Goal: Find specific page/section: Find specific page/section

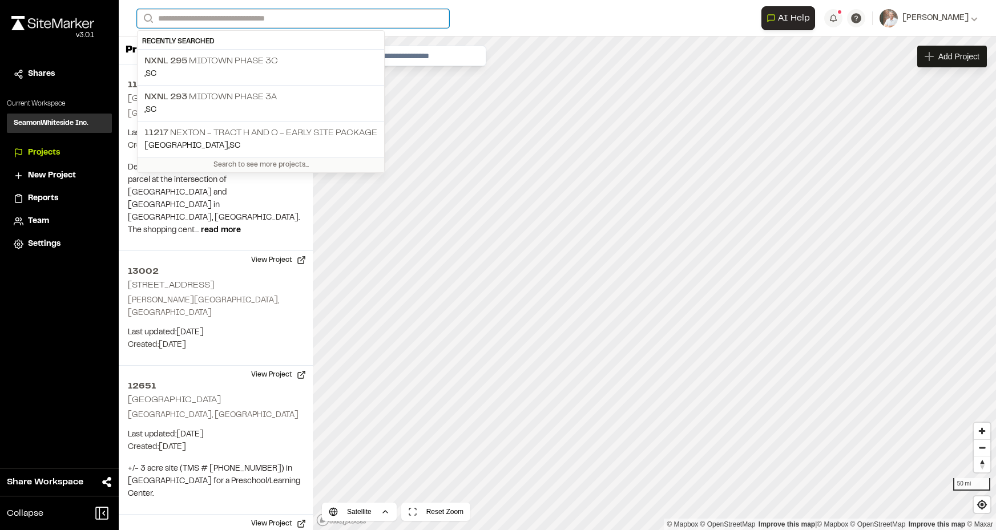
click at [199, 21] on input "Search" at bounding box center [293, 18] width 312 height 19
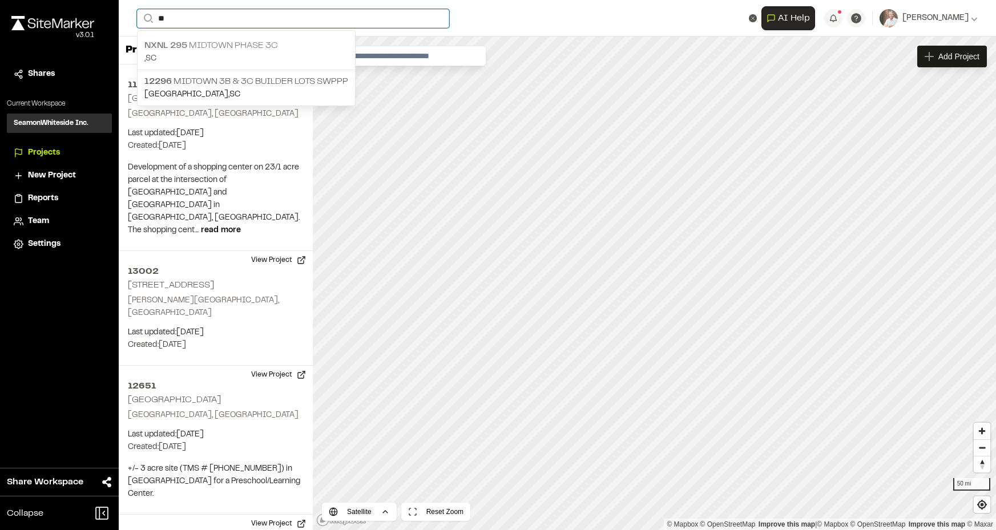
type input "**"
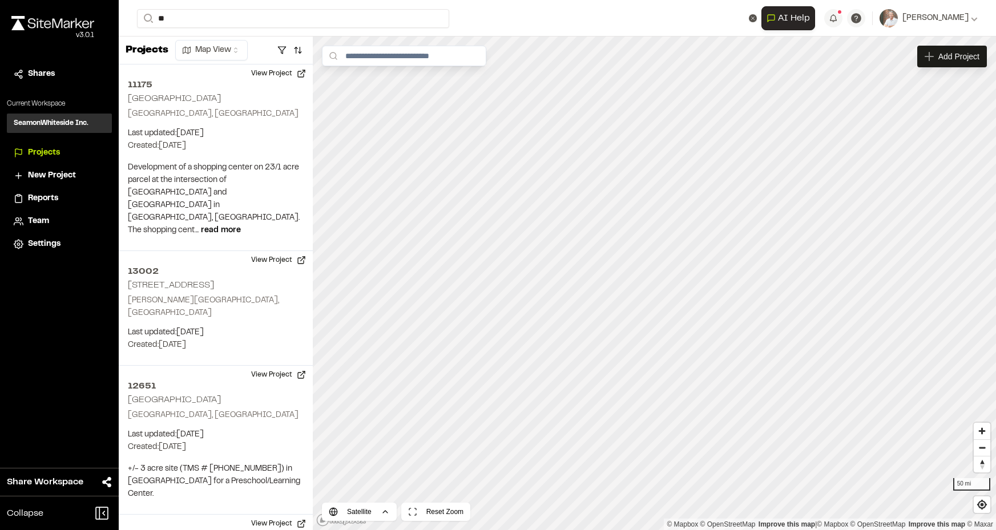
click at [210, 47] on p "NXNL 295 MIDTOWN PHASE 3C" at bounding box center [246, 46] width 204 height 14
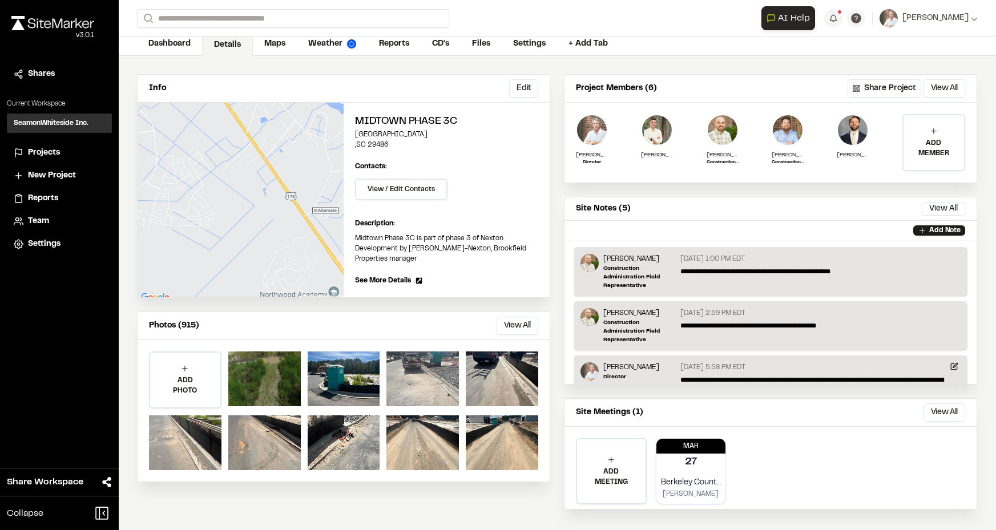
scroll to position [69, 0]
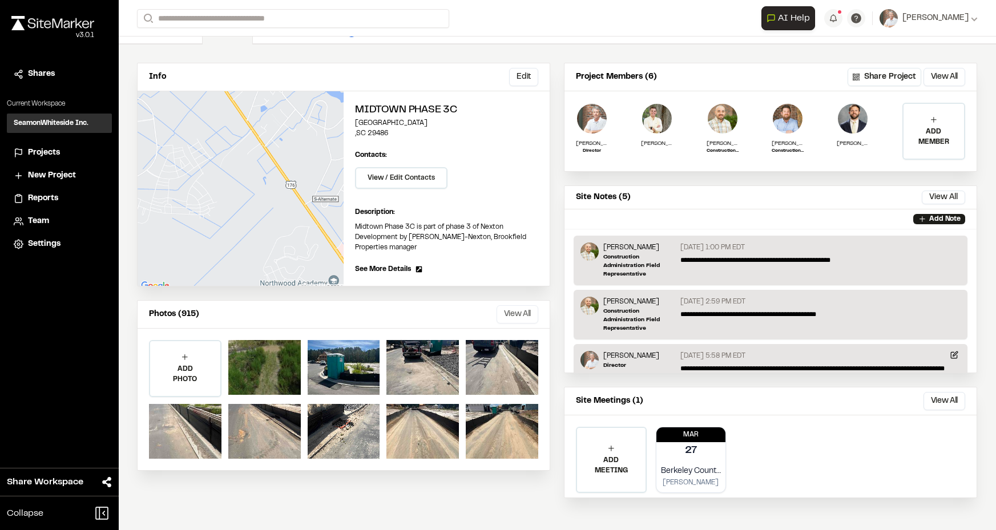
click at [515, 306] on button "View All" at bounding box center [518, 314] width 42 height 18
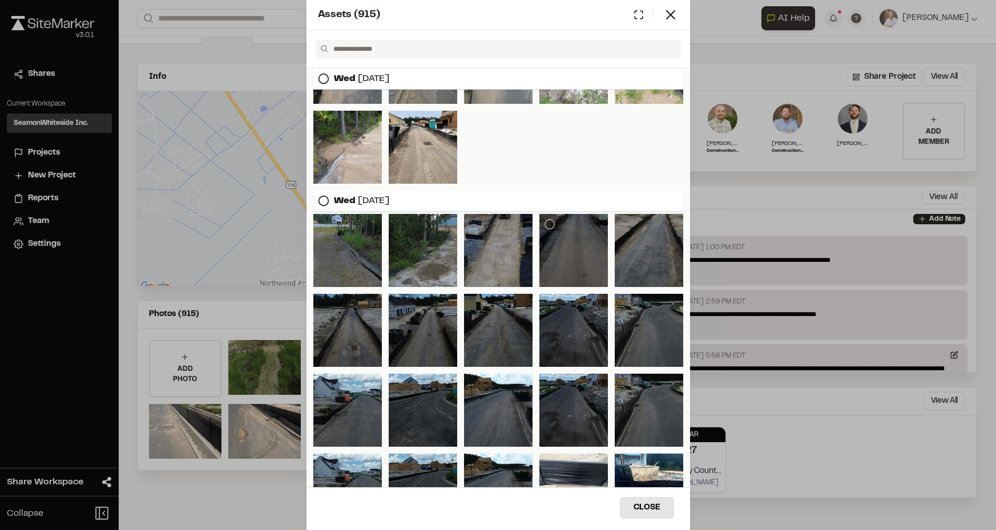
scroll to position [520, 0]
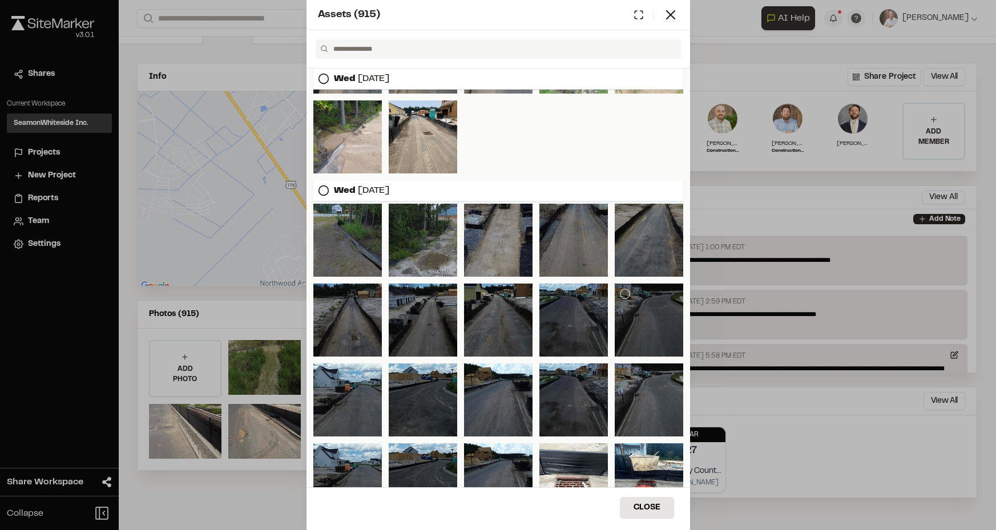
click at [643, 319] on div at bounding box center [649, 320] width 69 height 73
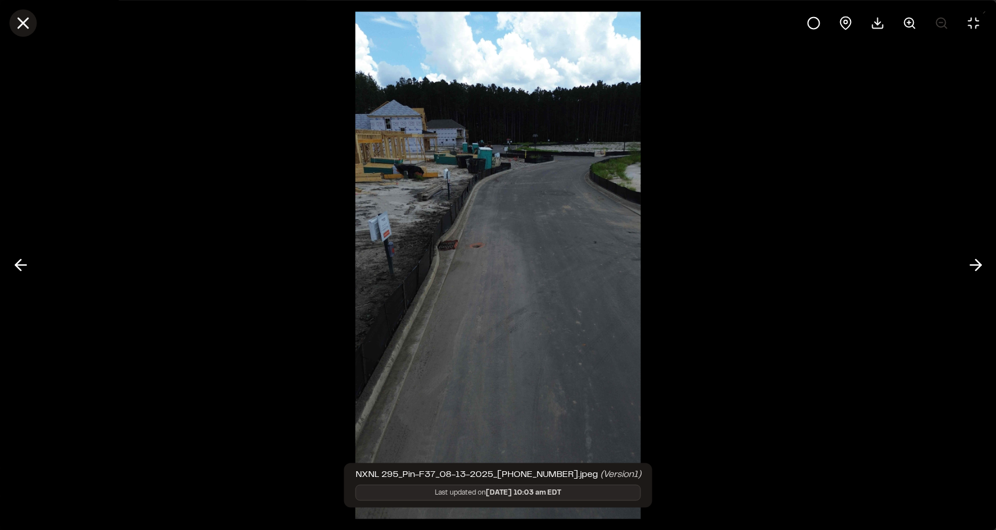
click at [26, 24] on icon at bounding box center [22, 22] width 19 height 19
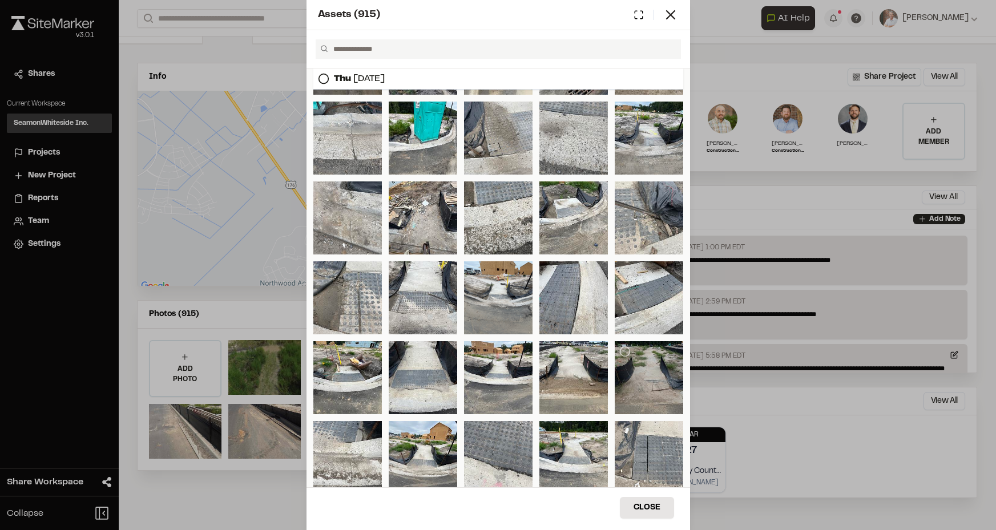
scroll to position [1262, 0]
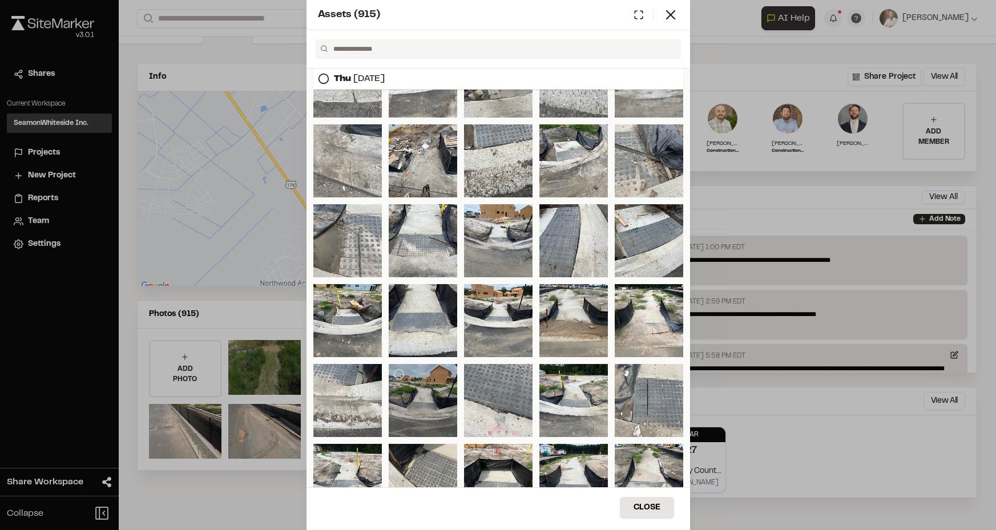
click at [420, 406] on div at bounding box center [423, 400] width 69 height 73
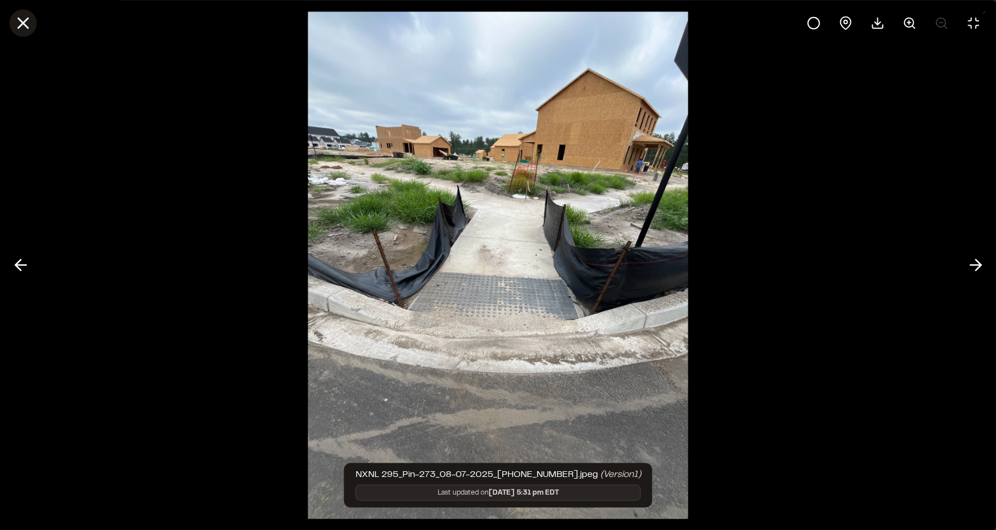
click at [28, 21] on icon at bounding box center [22, 22] width 19 height 19
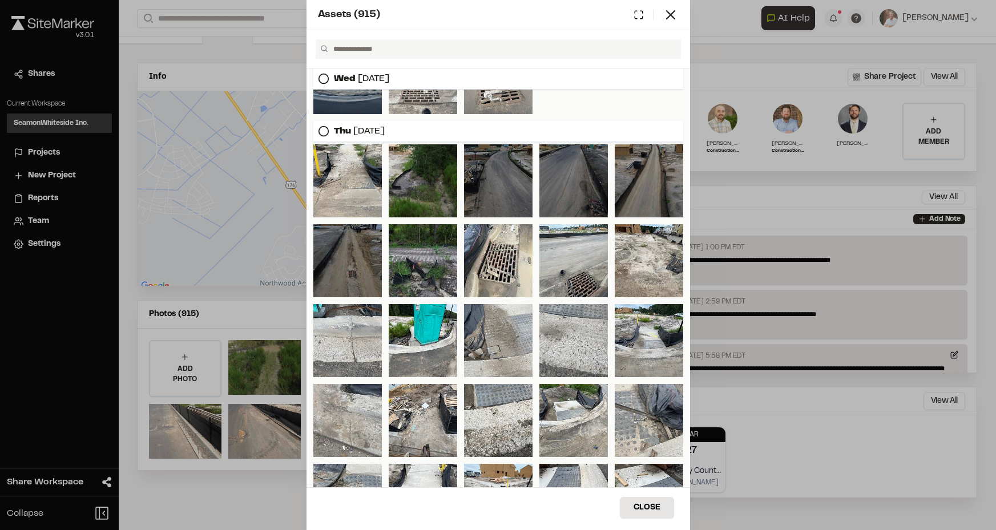
scroll to position [888, 0]
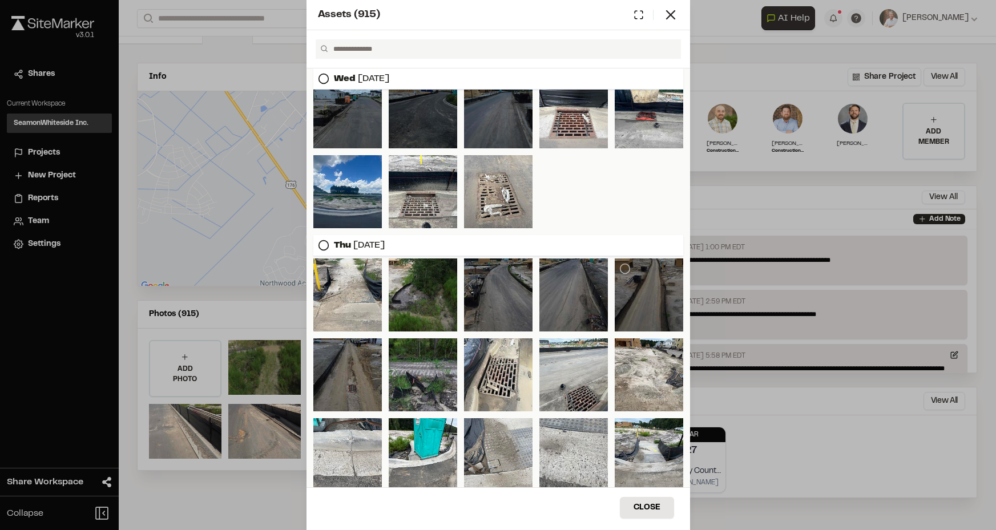
click at [615, 285] on div at bounding box center [649, 295] width 69 height 73
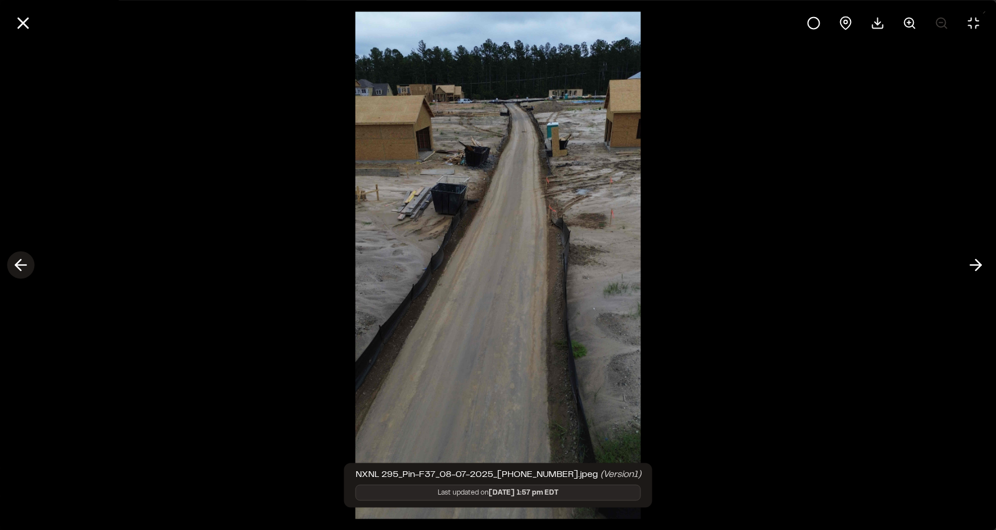
click at [21, 273] on icon at bounding box center [20, 265] width 18 height 19
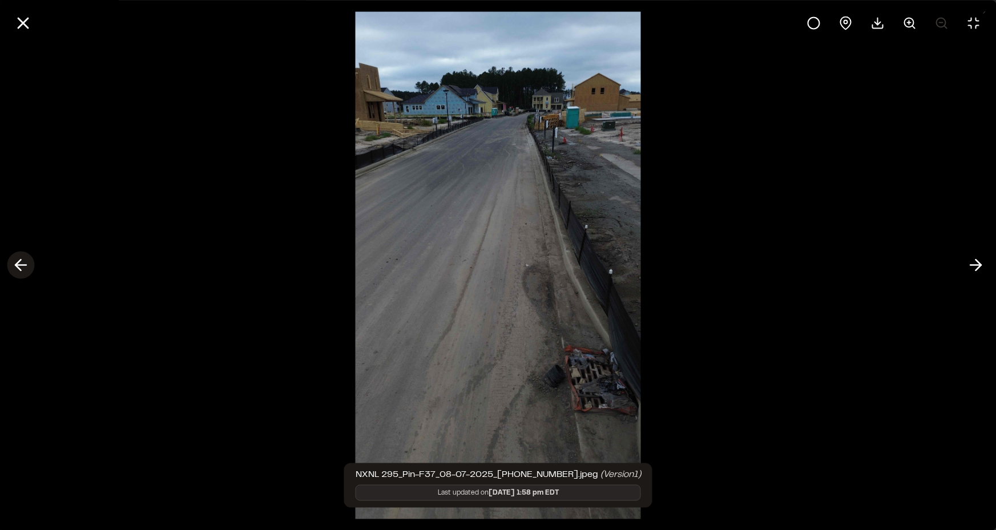
click at [23, 264] on icon at bounding box center [20, 265] width 18 height 19
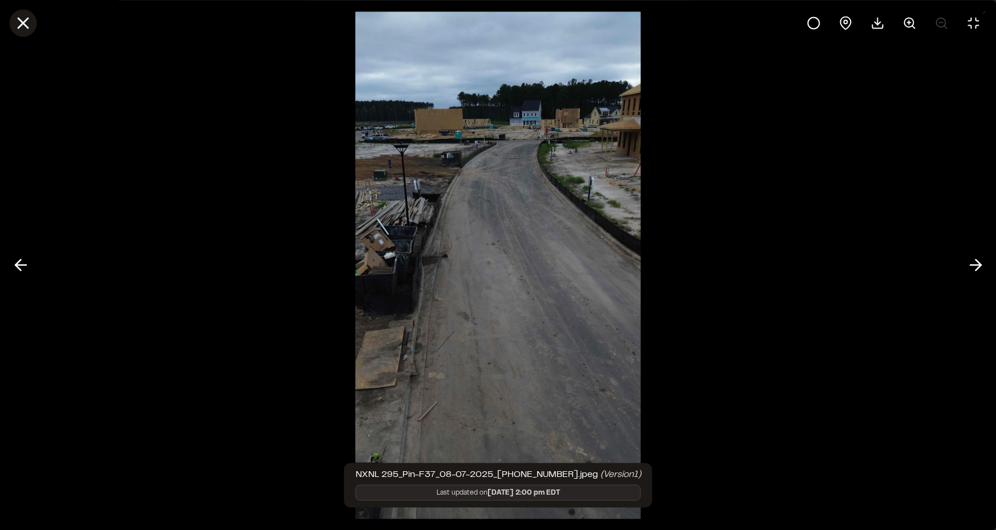
click at [29, 26] on icon at bounding box center [22, 22] width 19 height 19
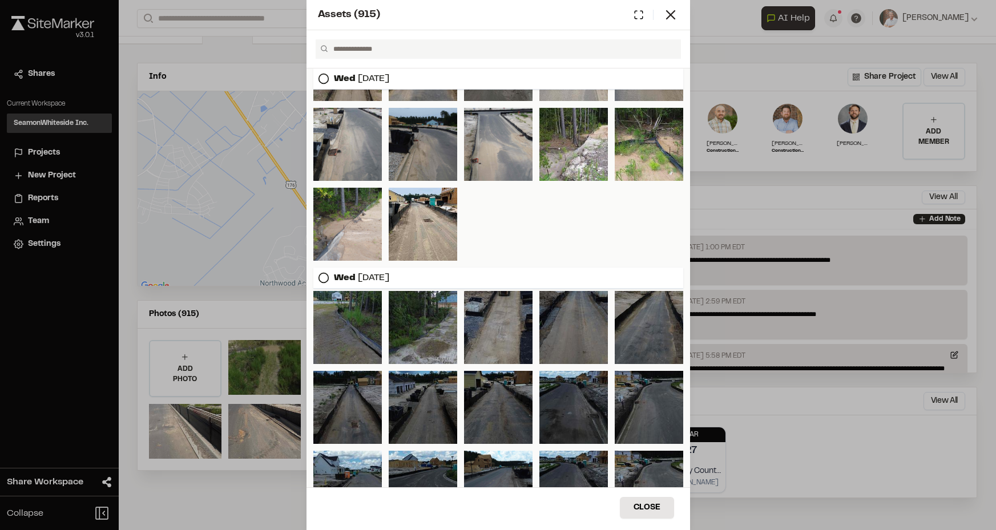
scroll to position [432, 0]
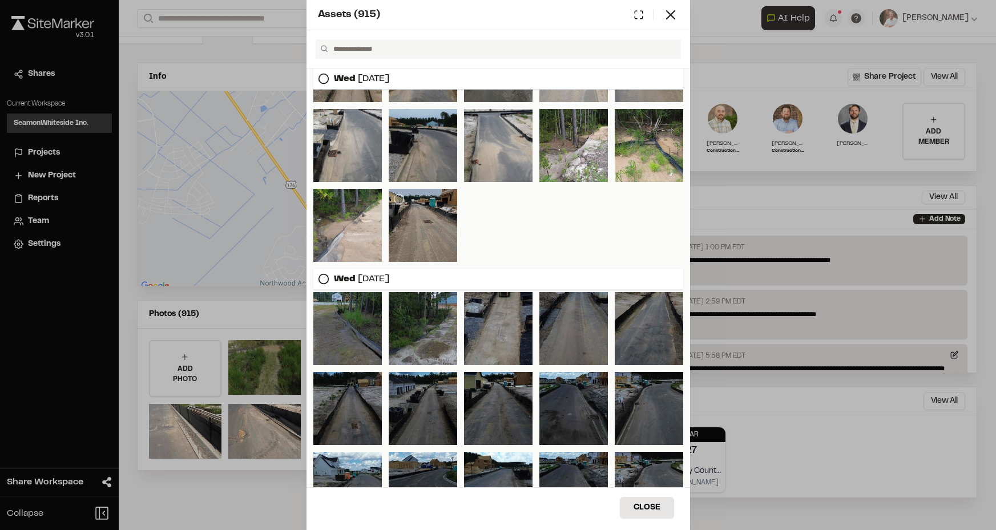
click at [429, 228] on div at bounding box center [423, 225] width 69 height 73
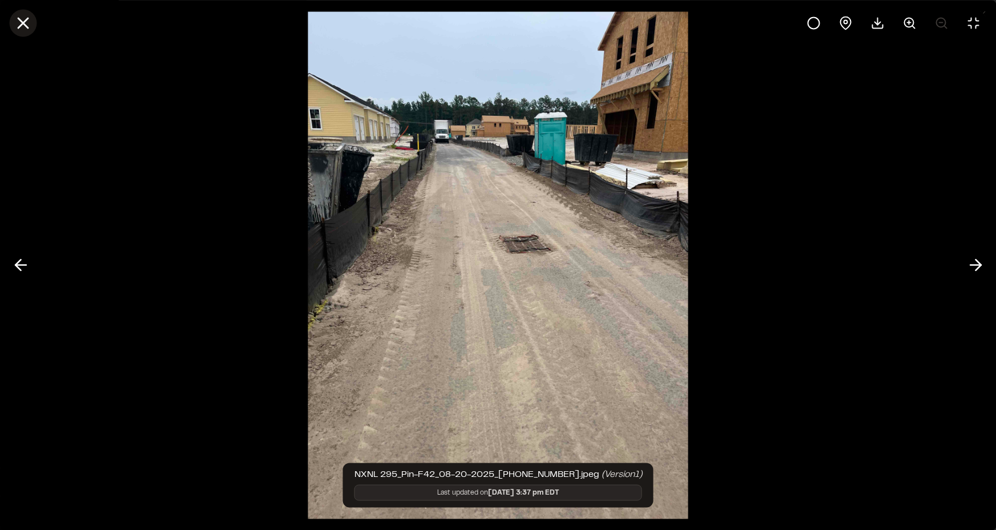
click at [23, 22] on line at bounding box center [23, 23] width 10 height 10
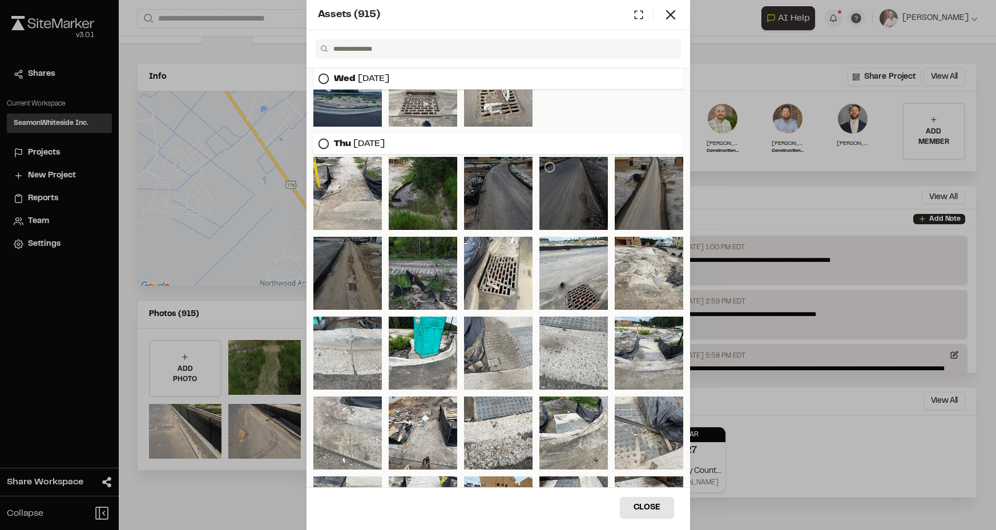
scroll to position [1028, 0]
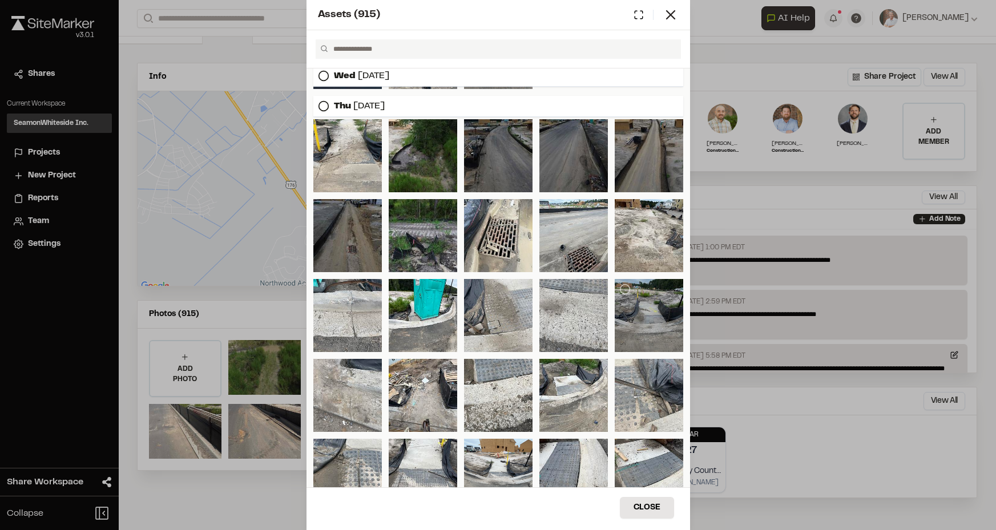
click at [649, 328] on div at bounding box center [649, 315] width 69 height 73
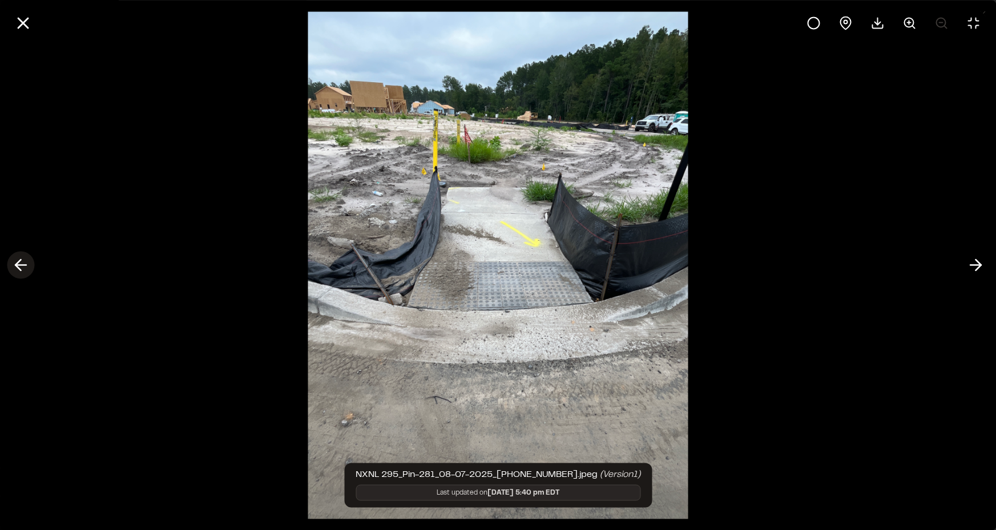
click at [27, 263] on icon at bounding box center [20, 265] width 18 height 19
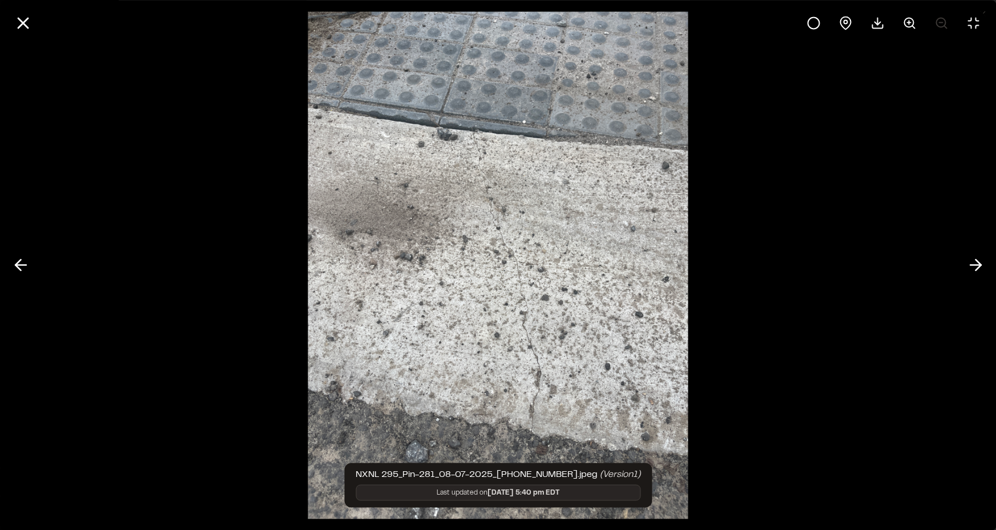
drag, startPoint x: 26, startPoint y: 24, endPoint x: 204, endPoint y: 127, distance: 205.6
click at [31, 28] on icon at bounding box center [22, 22] width 19 height 19
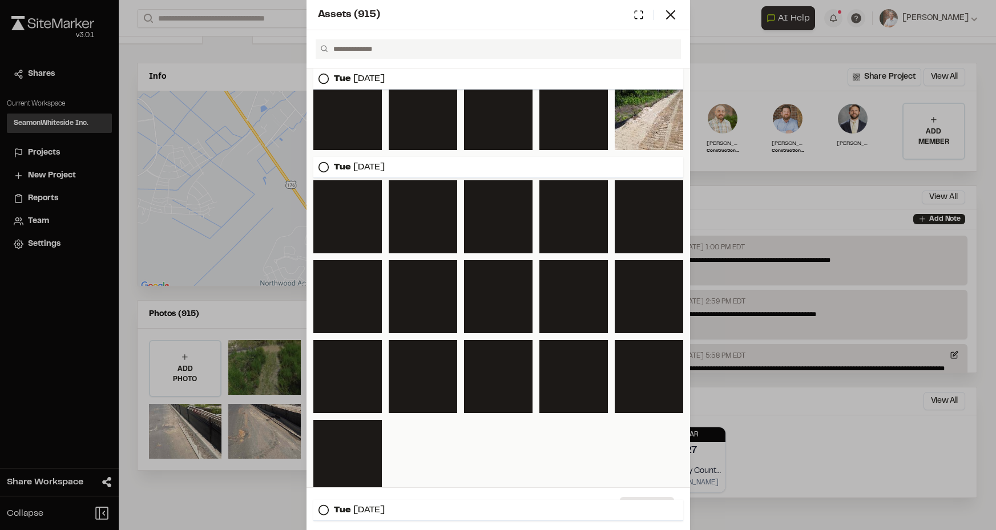
scroll to position [7072, 0]
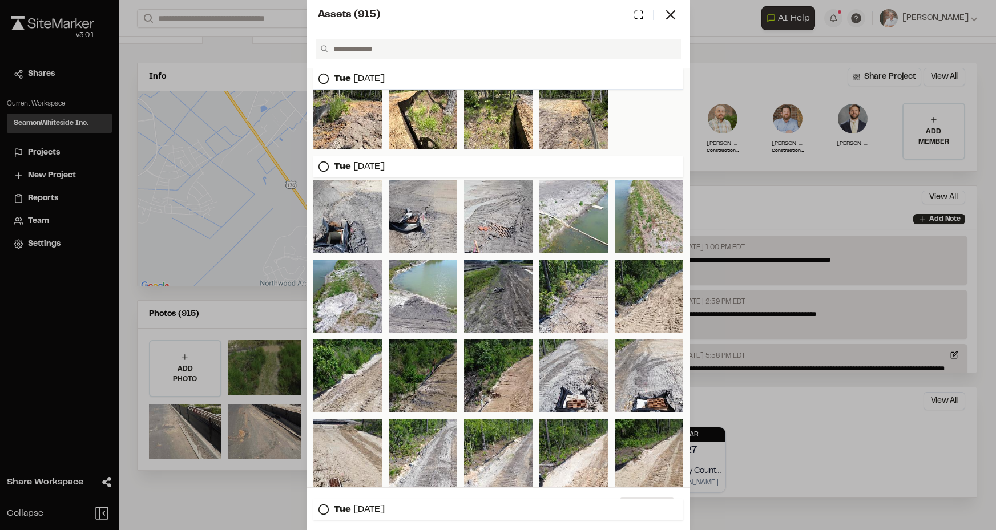
click at [286, 421] on div "Assets ( 915 ) [DATE] [DATE] [DATE] [DATE] [DATE] [DATE] [DATE] [DATE] [DATE] […" at bounding box center [498, 265] width 996 height 530
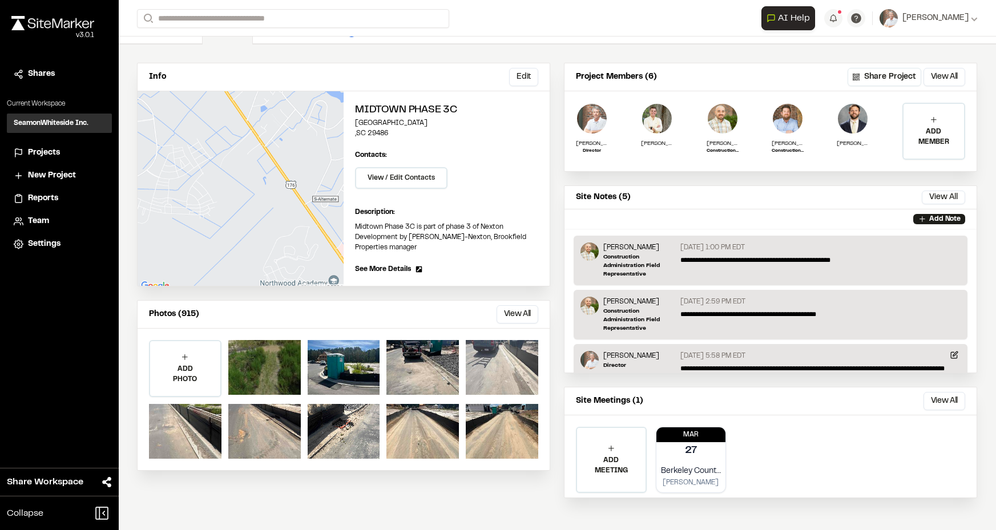
click at [522, 372] on div at bounding box center [502, 367] width 72 height 55
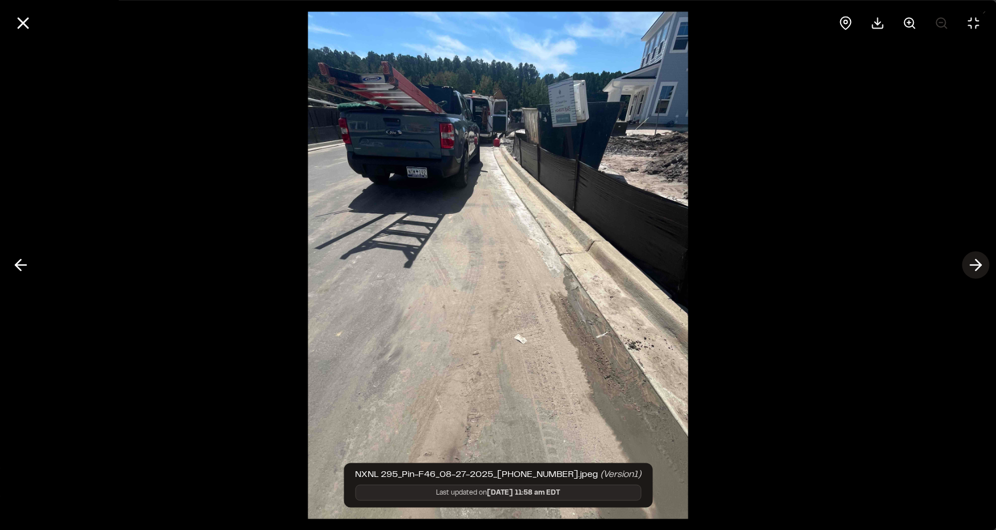
click at [981, 269] on icon at bounding box center [975, 265] width 18 height 19
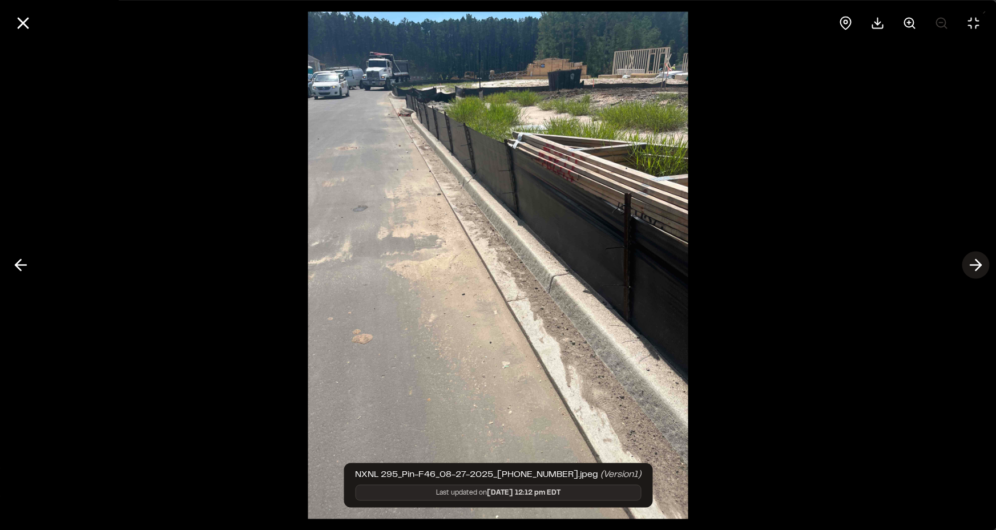
click at [968, 265] on icon at bounding box center [975, 265] width 18 height 19
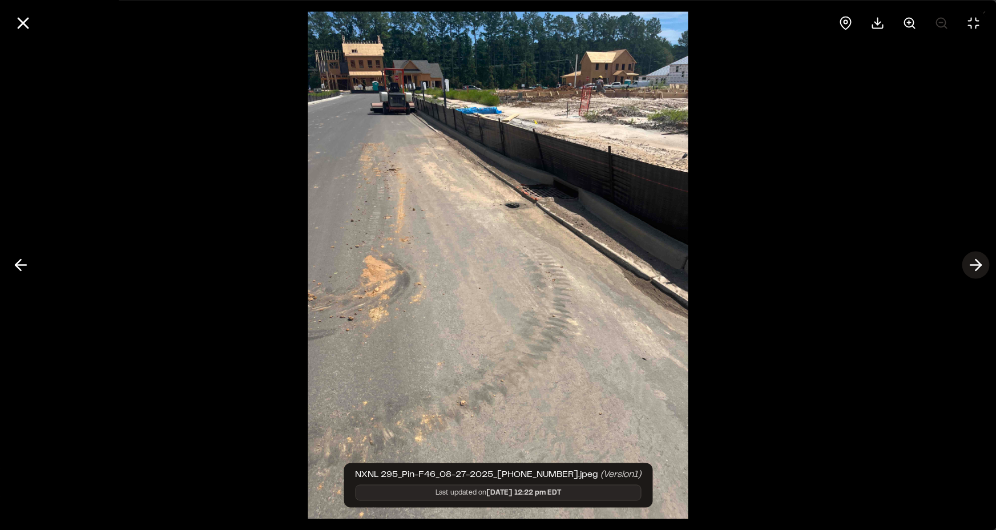
click at [973, 267] on icon at bounding box center [975, 265] width 18 height 19
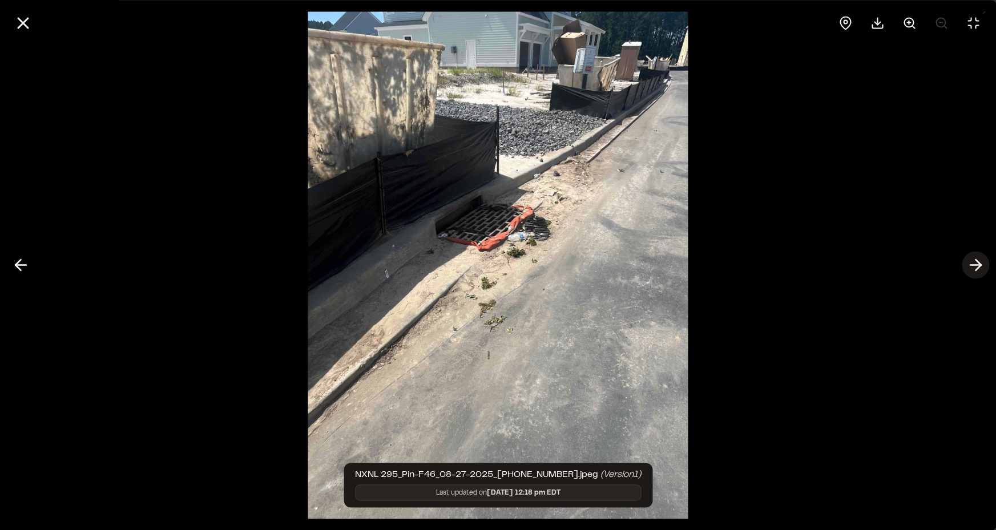
click at [972, 267] on icon at bounding box center [975, 265] width 18 height 19
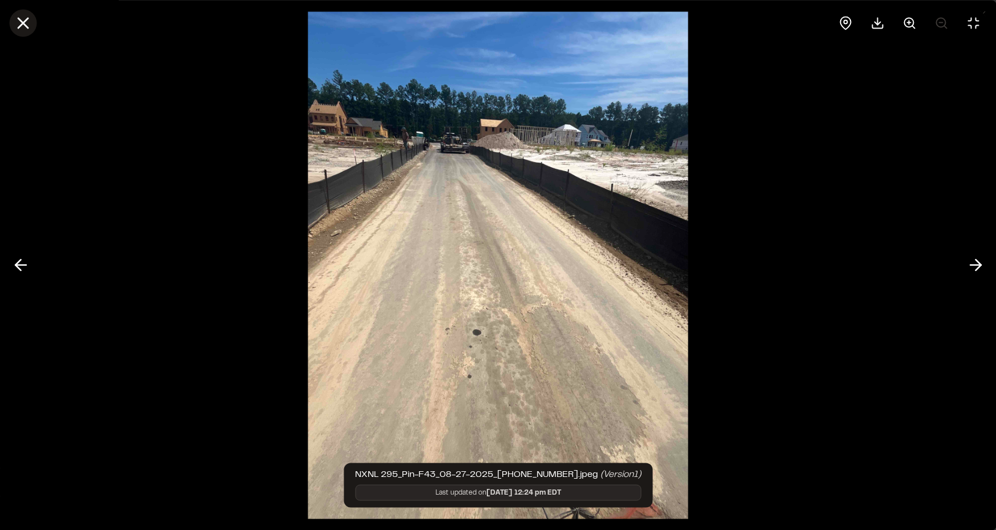
click at [23, 21] on icon at bounding box center [22, 22] width 19 height 19
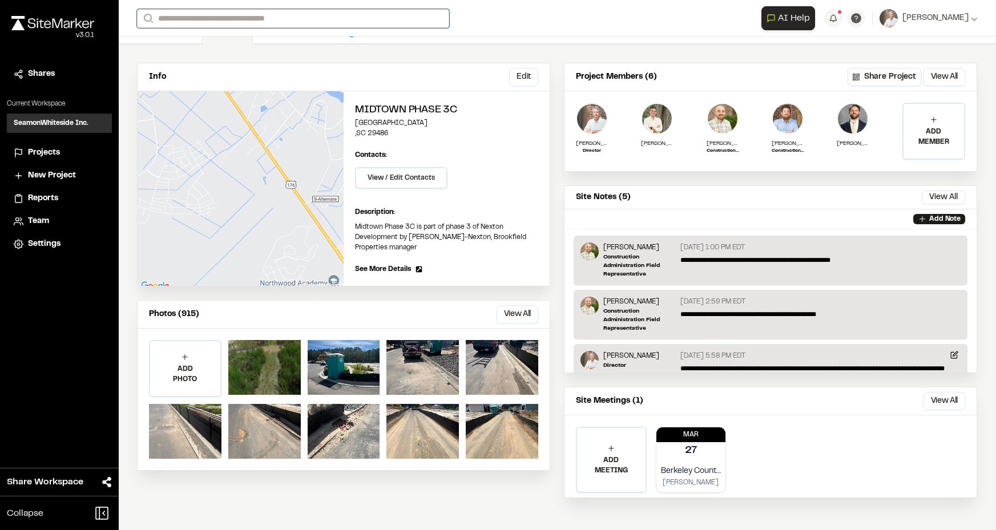
drag, startPoint x: 330, startPoint y: 20, endPoint x: 309, endPoint y: 1, distance: 28.7
click at [329, 19] on input "Search" at bounding box center [293, 18] width 312 height 19
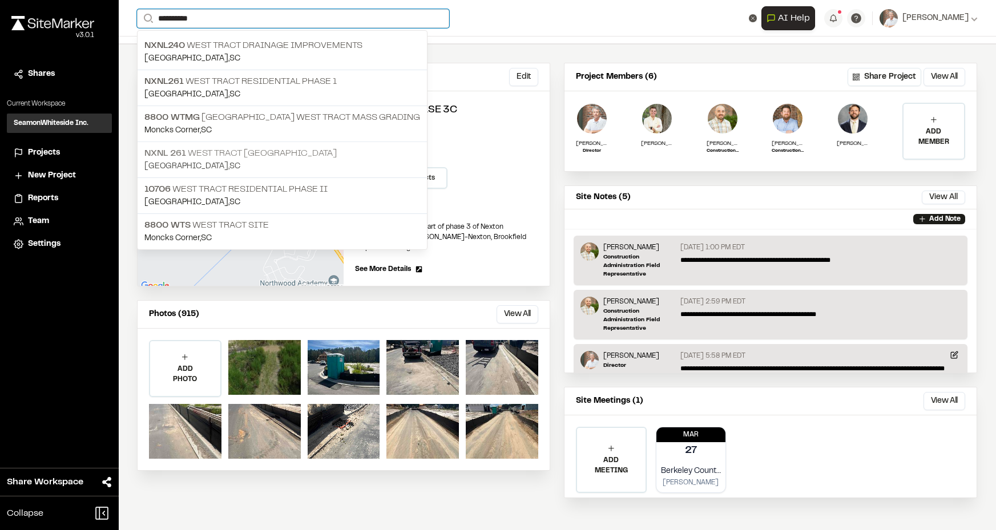
type input "**********"
click at [267, 151] on p "NXNL 261 West Tract [GEOGRAPHIC_DATA]" at bounding box center [282, 154] width 276 height 14
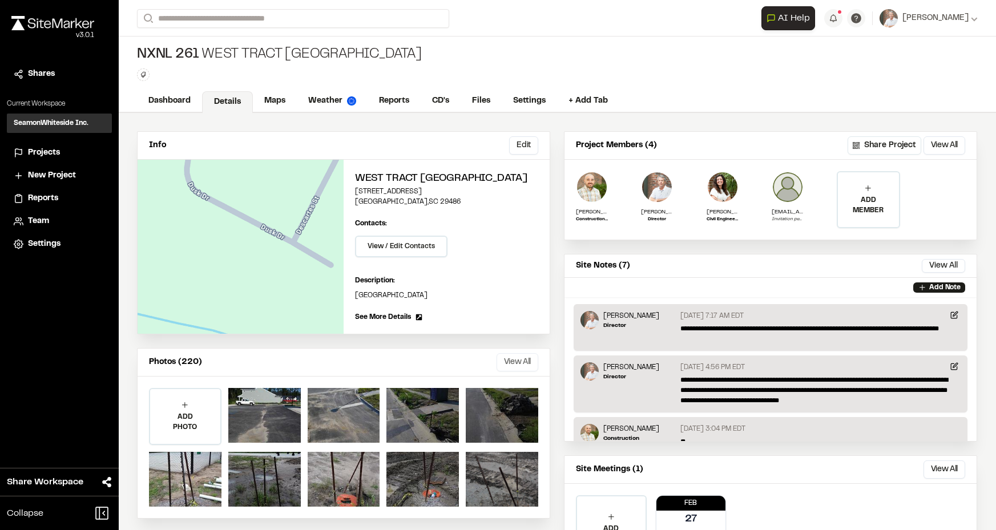
click at [512, 362] on button "View All" at bounding box center [518, 362] width 42 height 18
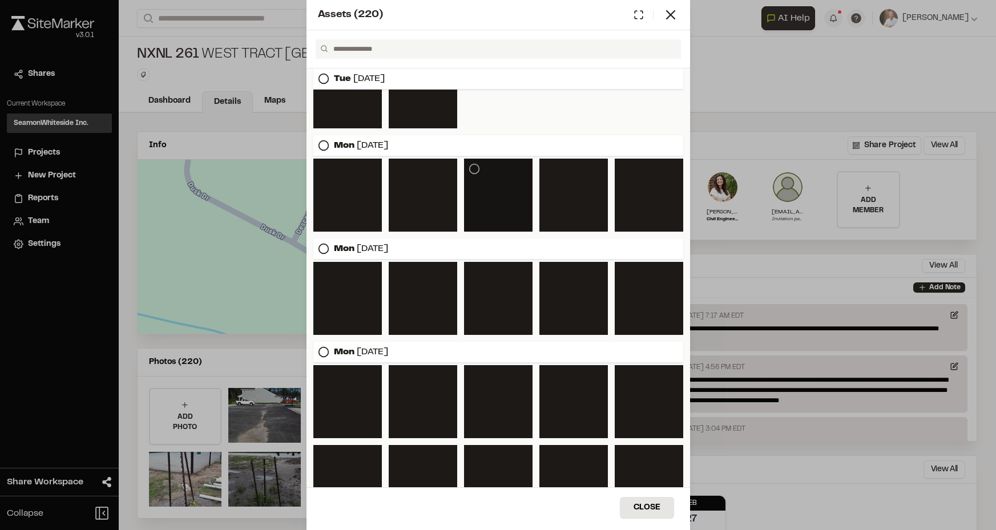
scroll to position [2023, 0]
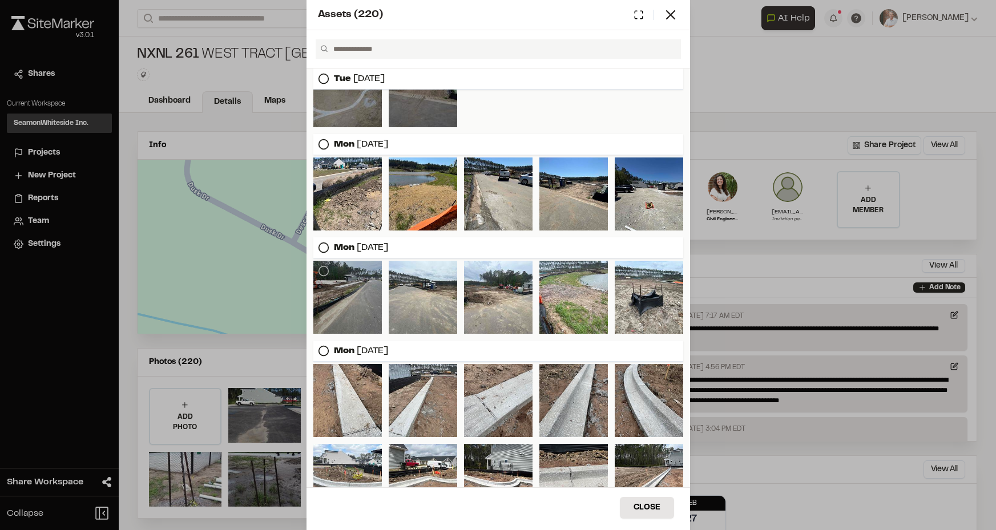
click at [324, 292] on div at bounding box center [347, 297] width 69 height 73
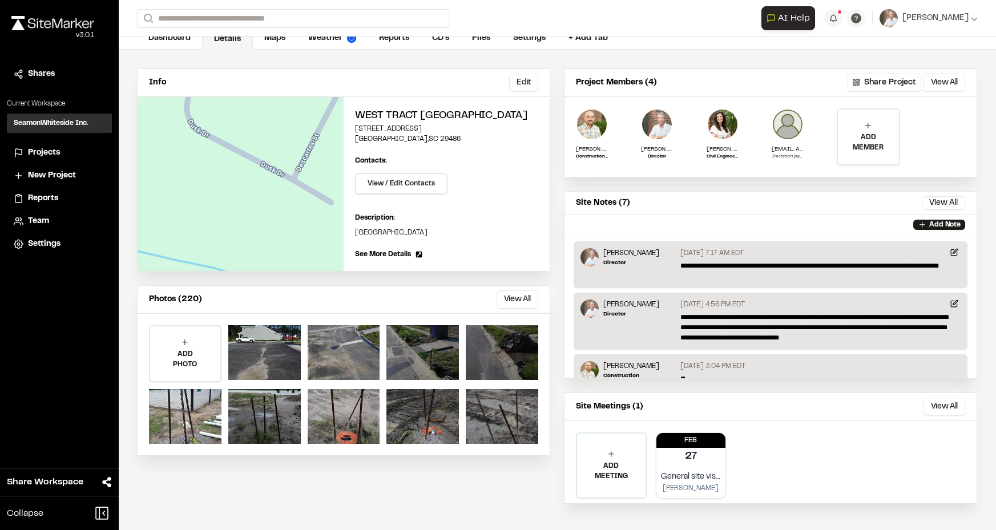
scroll to position [69, 0]
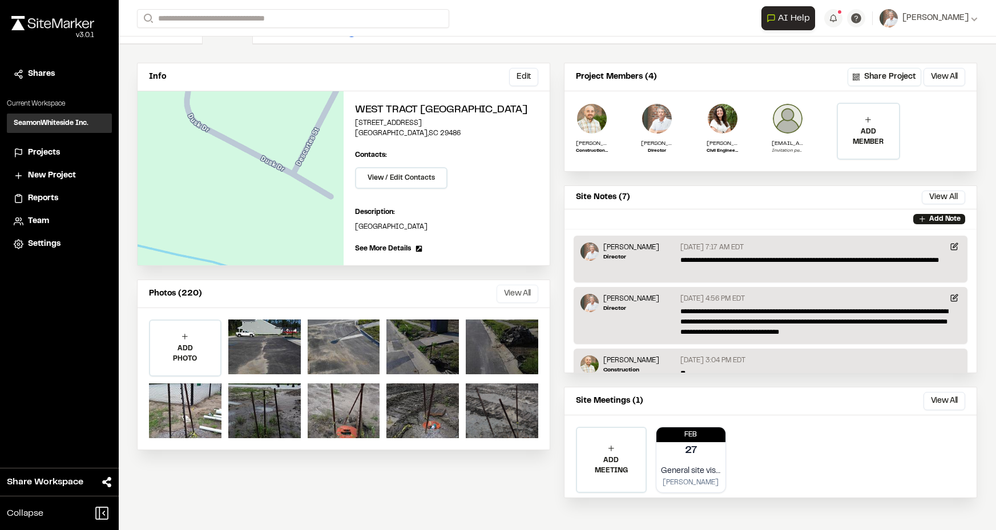
click at [523, 291] on button "View All" at bounding box center [518, 294] width 42 height 18
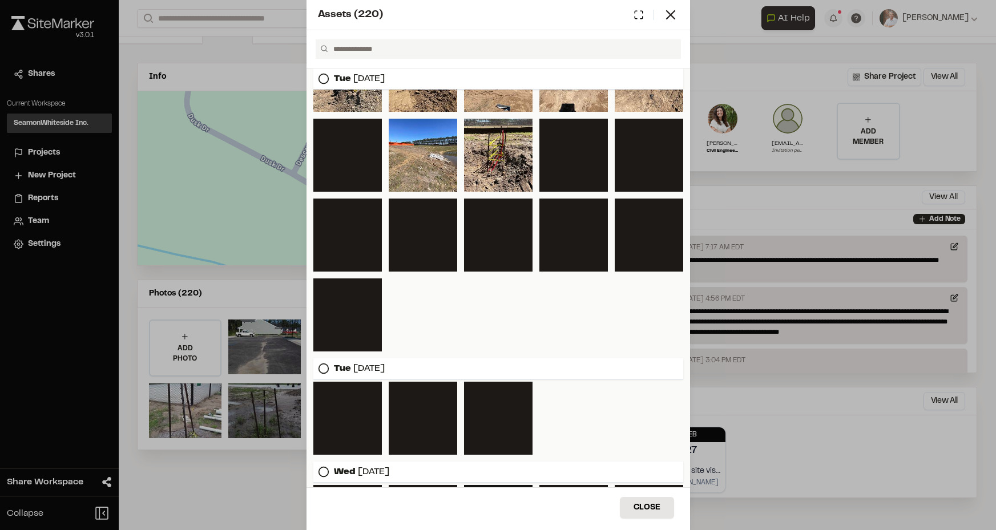
scroll to position [2756, 0]
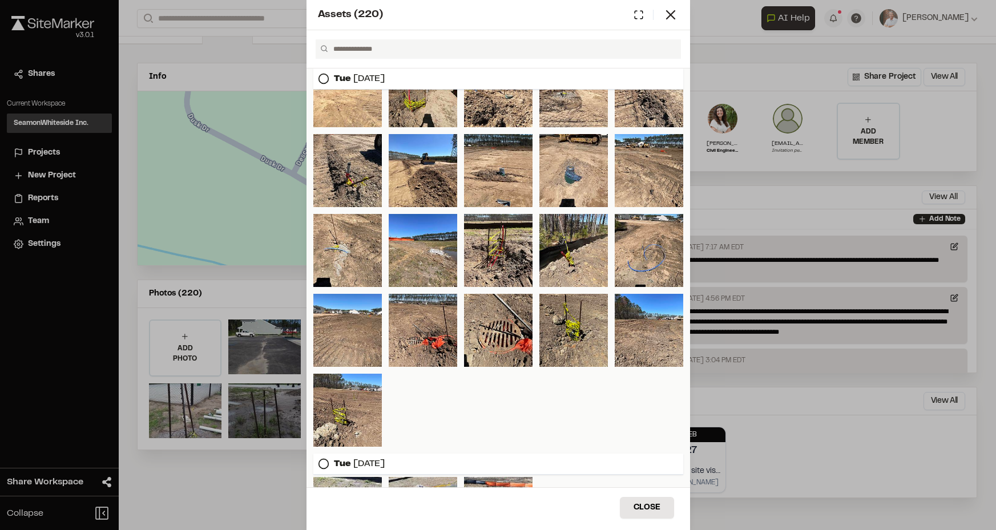
click at [190, 471] on div "Assets ( 220 ) [DATE] [DATE] [DATE] [DATE] [DATE] [DATE] [DATE] [DATE] [DATE] […" at bounding box center [498, 265] width 996 height 530
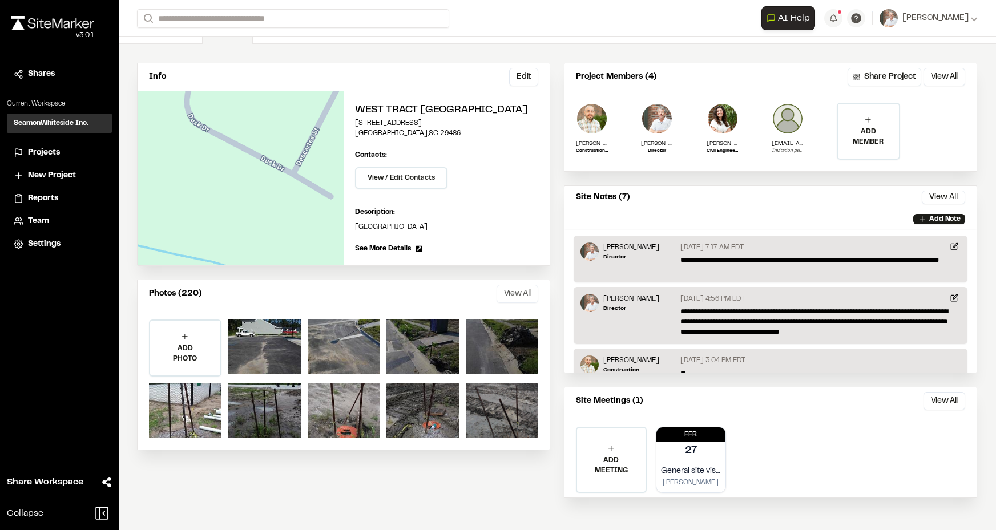
click at [515, 288] on button "View All" at bounding box center [518, 294] width 42 height 18
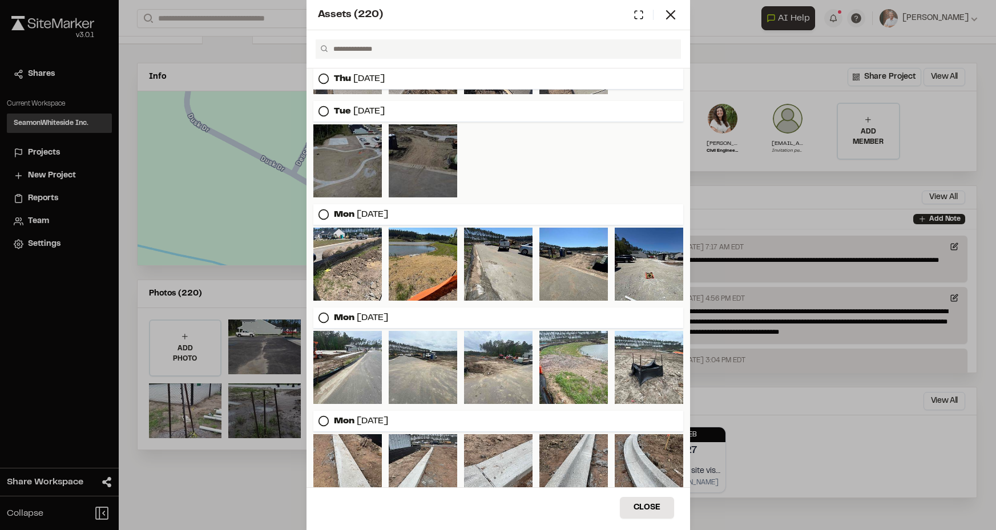
scroll to position [2023, 0]
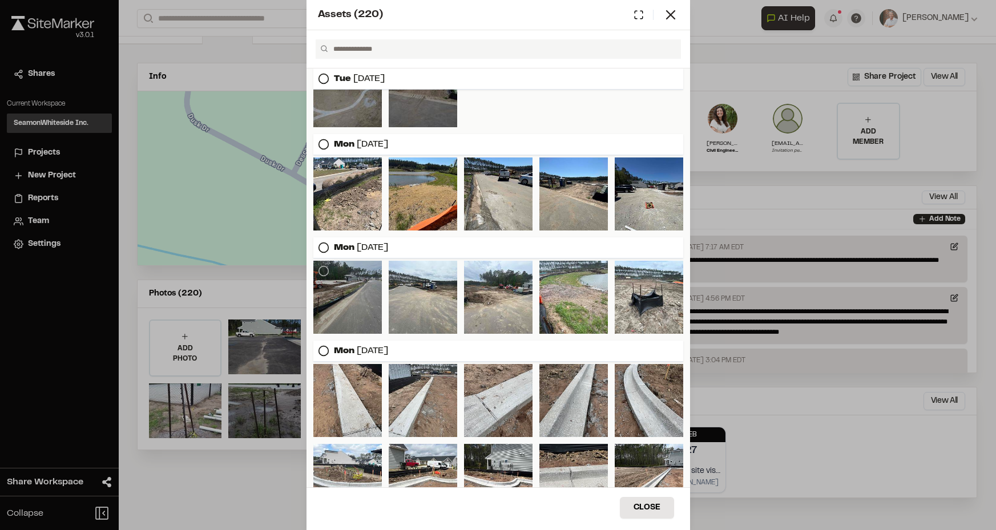
click at [339, 307] on div at bounding box center [347, 297] width 69 height 73
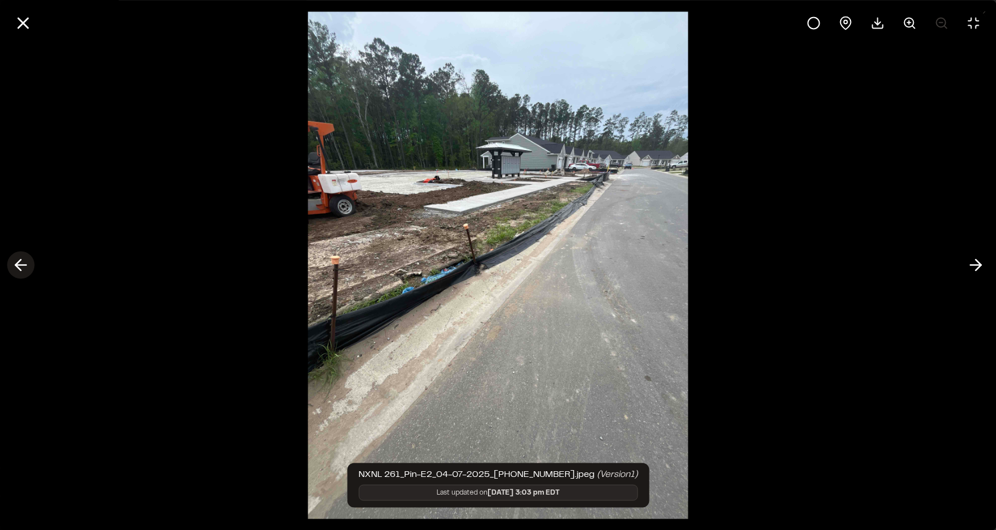
click at [28, 268] on icon at bounding box center [20, 265] width 18 height 19
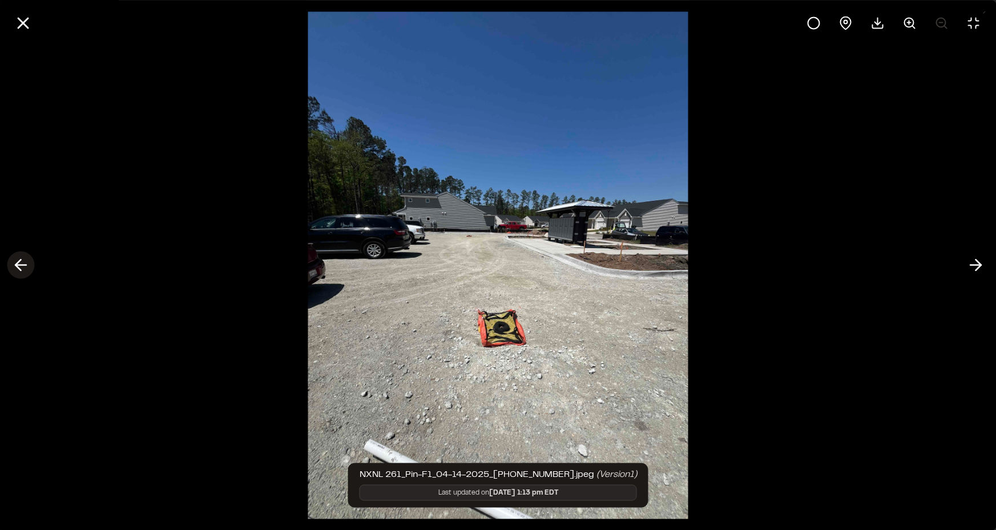
click at [15, 267] on icon at bounding box center [20, 265] width 18 height 19
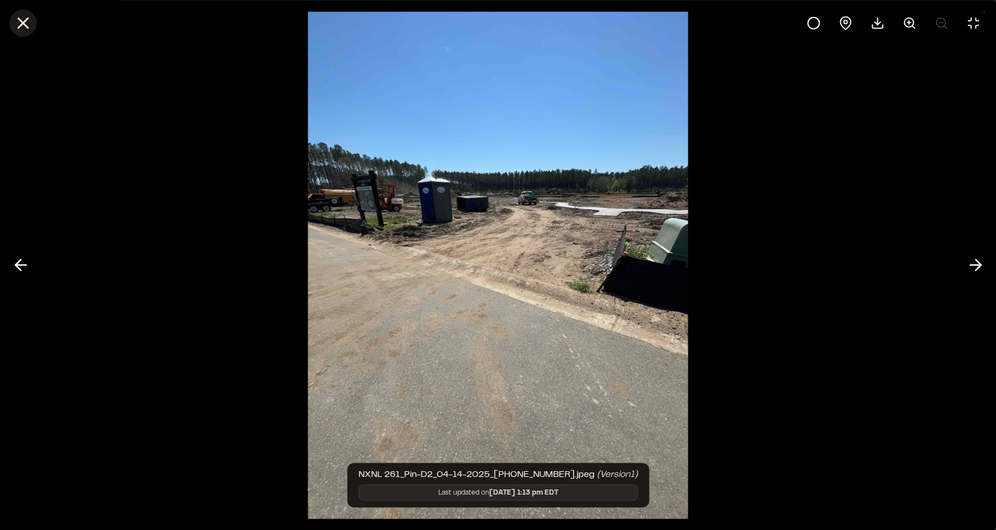
click at [18, 26] on icon at bounding box center [22, 22] width 19 height 19
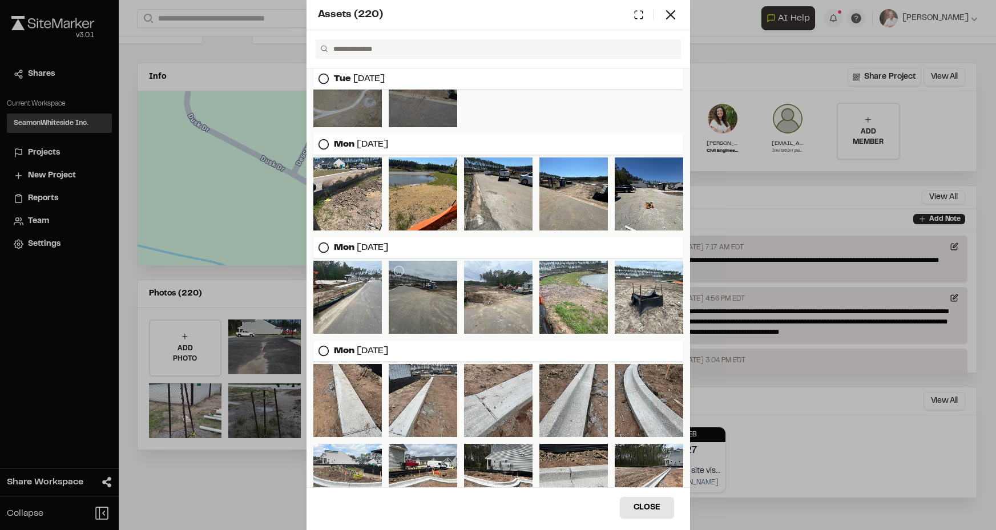
click at [422, 295] on div at bounding box center [423, 297] width 69 height 73
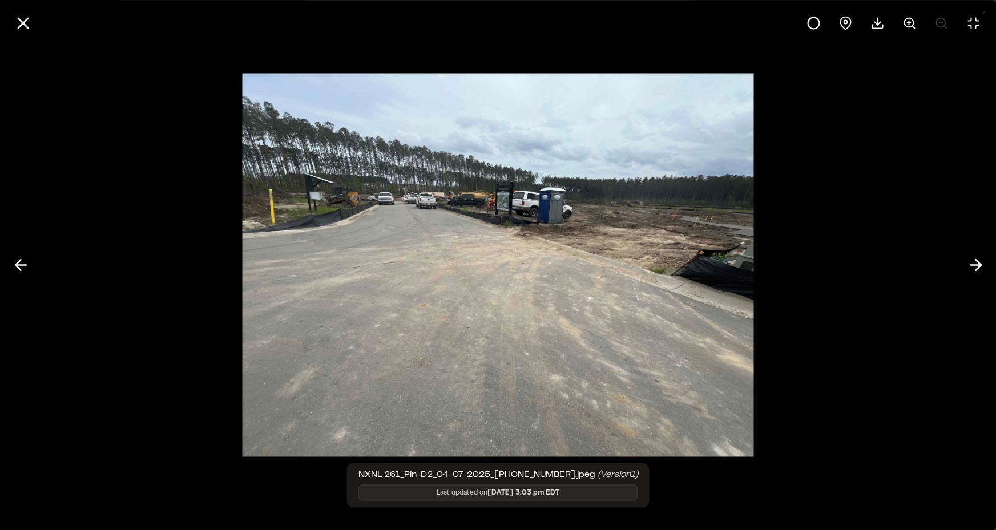
drag, startPoint x: 18, startPoint y: 15, endPoint x: 158, endPoint y: 114, distance: 170.9
click at [18, 17] on icon at bounding box center [22, 22] width 19 height 19
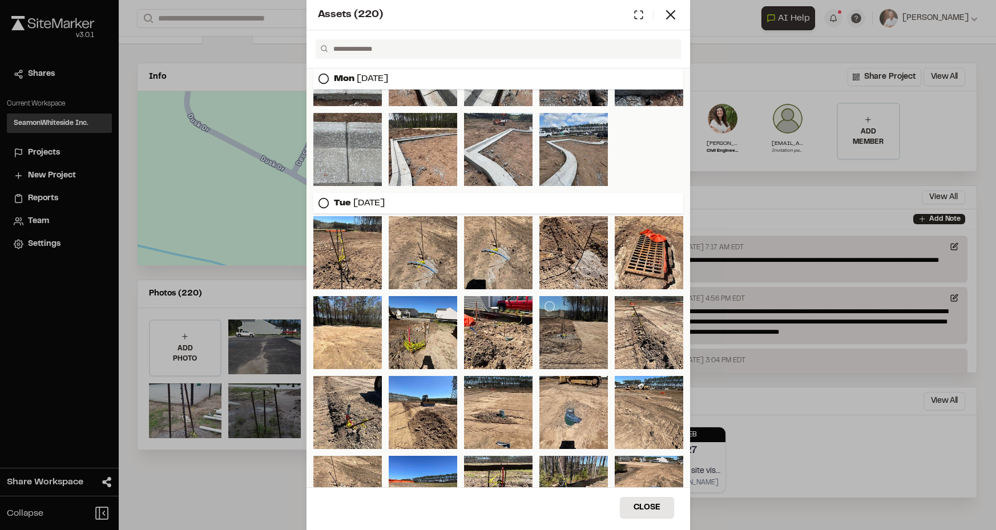
scroll to position [2536, 0]
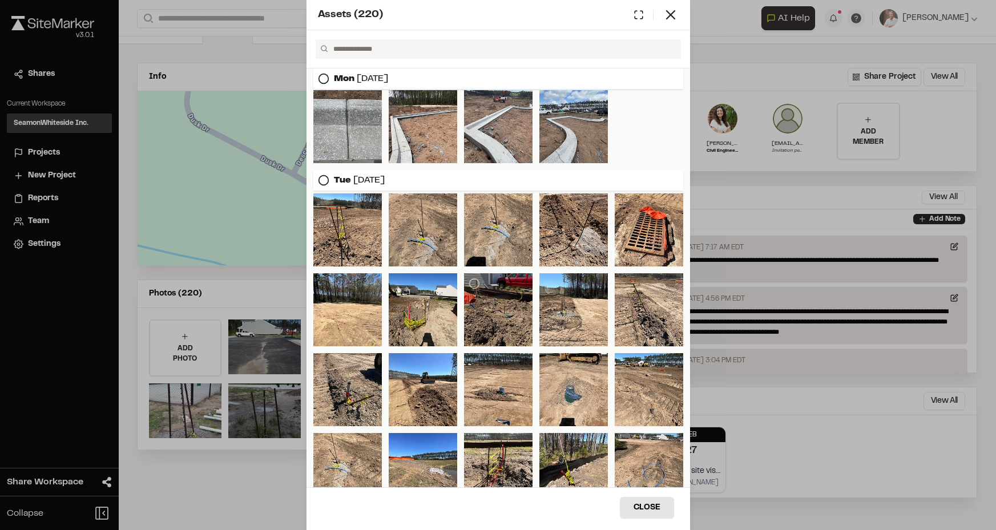
click at [515, 325] on div at bounding box center [498, 309] width 69 height 73
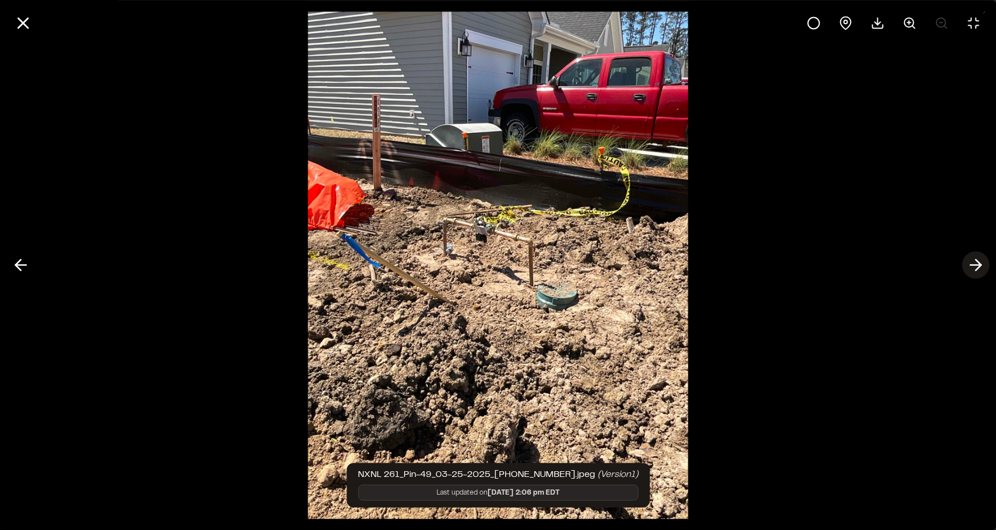
click at [977, 264] on icon at bounding box center [975, 265] width 18 height 19
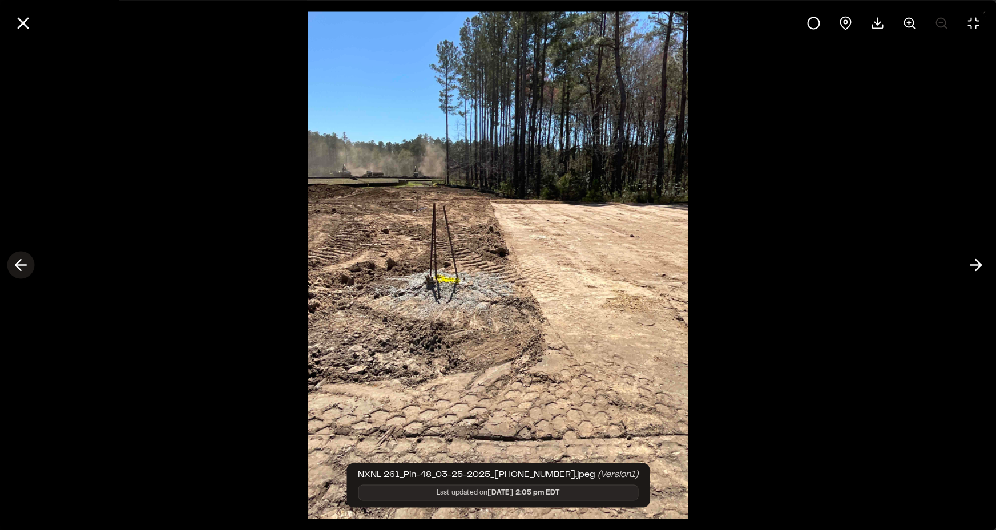
click at [23, 265] on line at bounding box center [20, 265] width 11 height 0
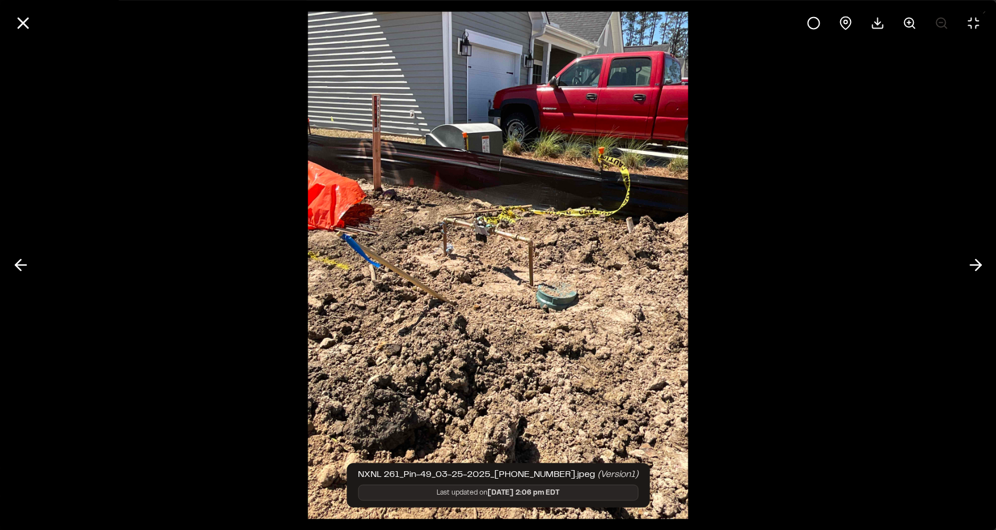
click at [178, 448] on div at bounding box center [498, 265] width 996 height 530
click at [13, 262] on icon at bounding box center [20, 265] width 18 height 19
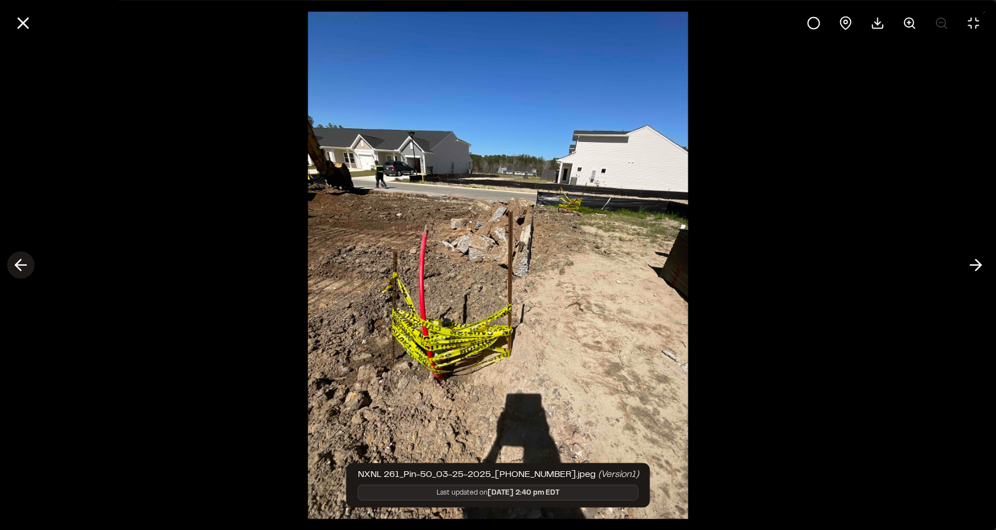
click at [20, 264] on icon at bounding box center [20, 265] width 18 height 19
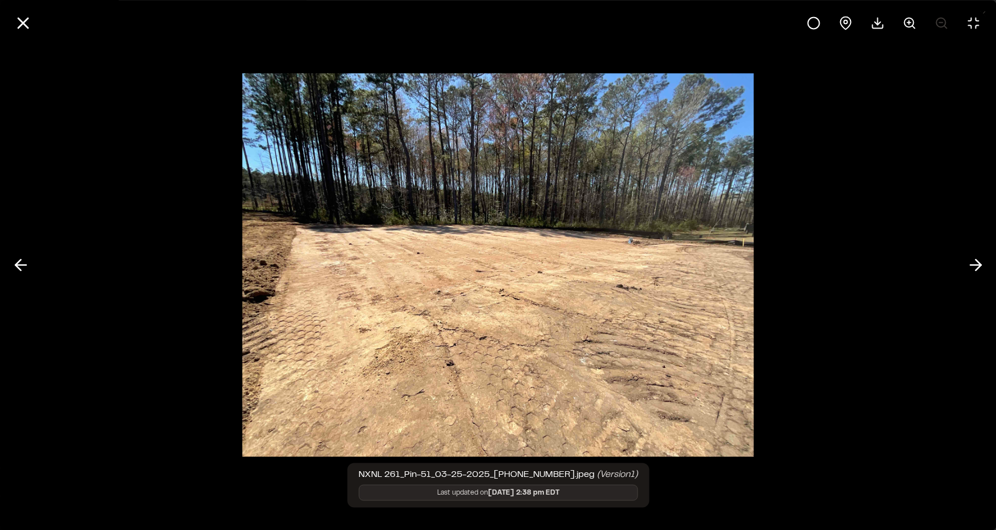
drag, startPoint x: 20, startPoint y: 264, endPoint x: 29, endPoint y: 238, distance: 27.6
click at [20, 264] on icon at bounding box center [20, 265] width 18 height 19
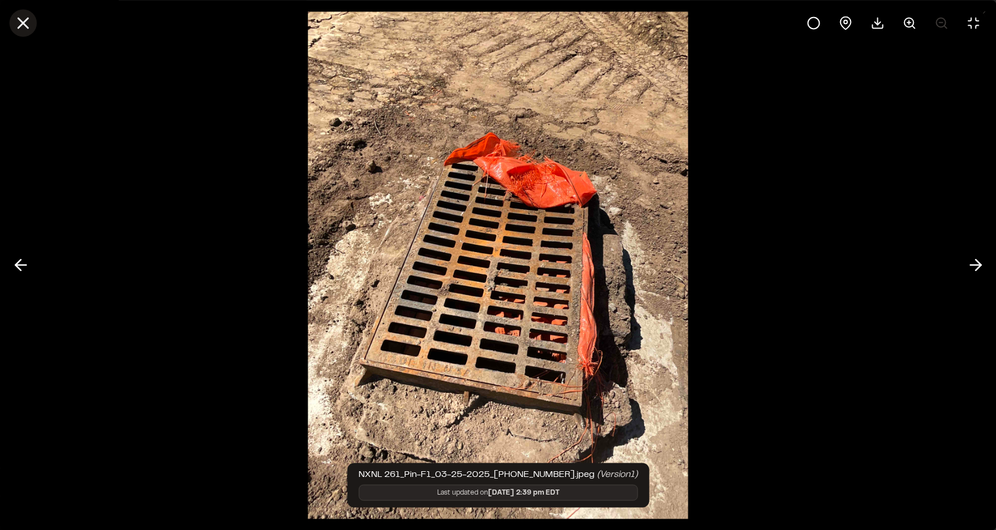
click at [27, 27] on line at bounding box center [23, 23] width 10 height 10
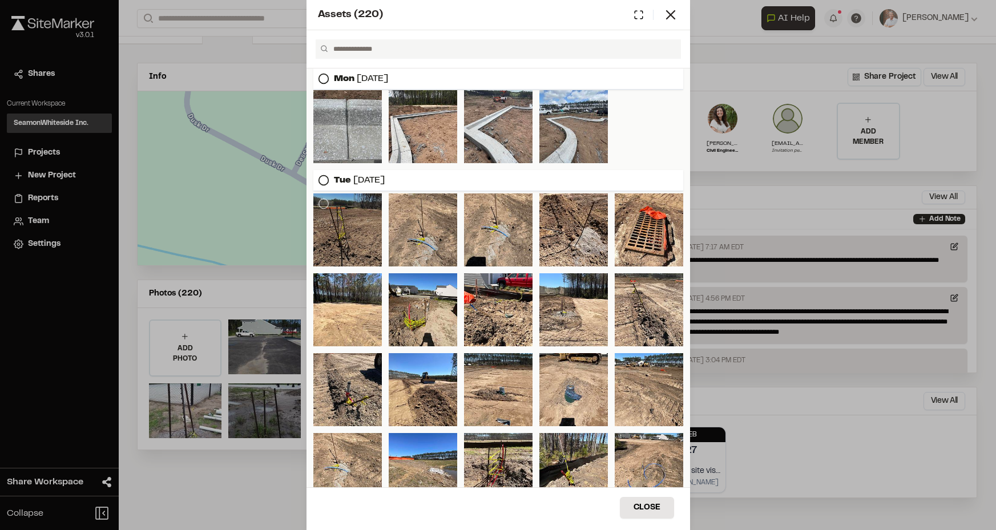
click at [340, 232] on div at bounding box center [347, 230] width 69 height 73
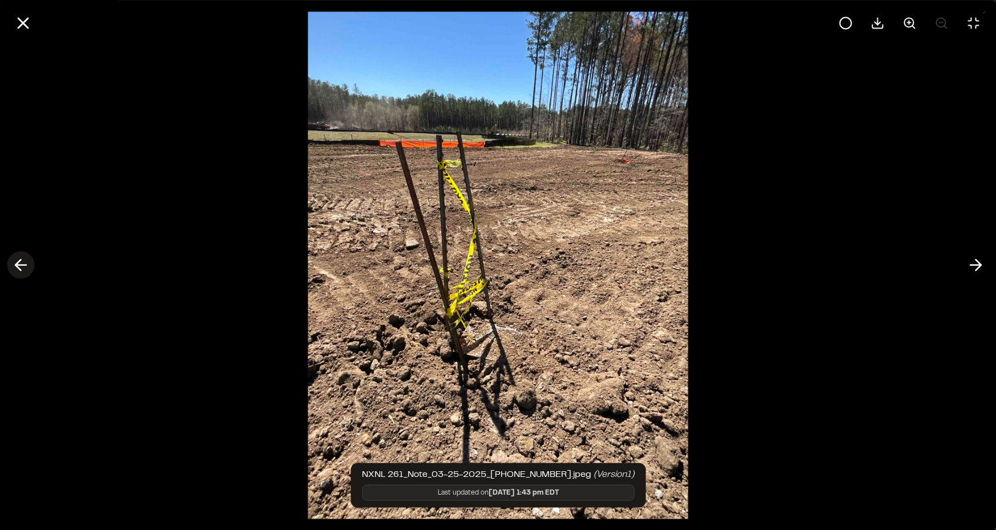
click at [26, 265] on line at bounding box center [20, 265] width 11 height 0
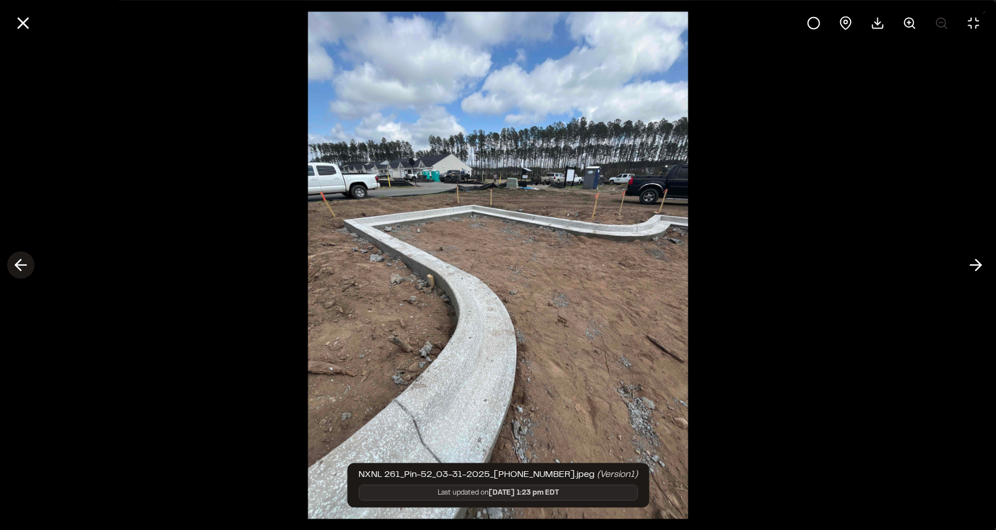
click at [27, 264] on icon at bounding box center [20, 265] width 18 height 19
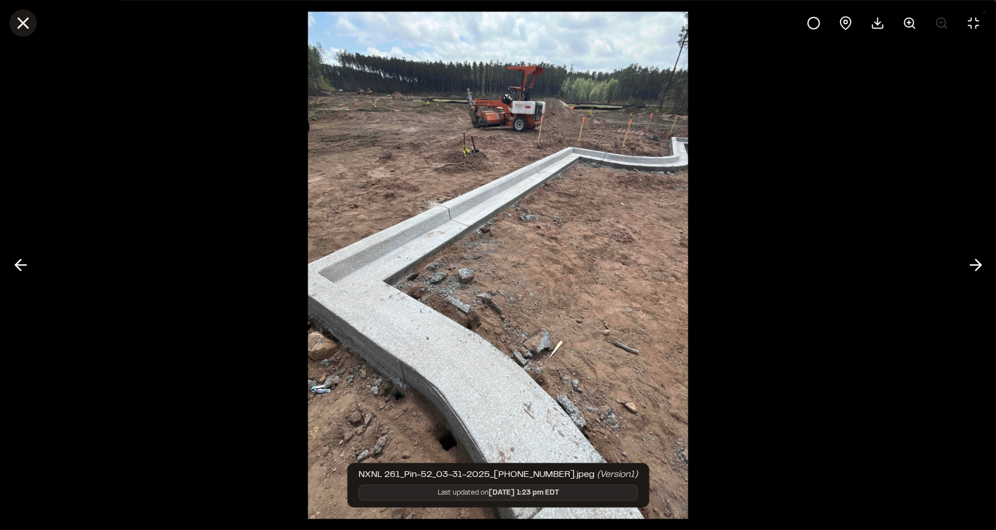
click at [27, 22] on icon at bounding box center [22, 22] width 19 height 19
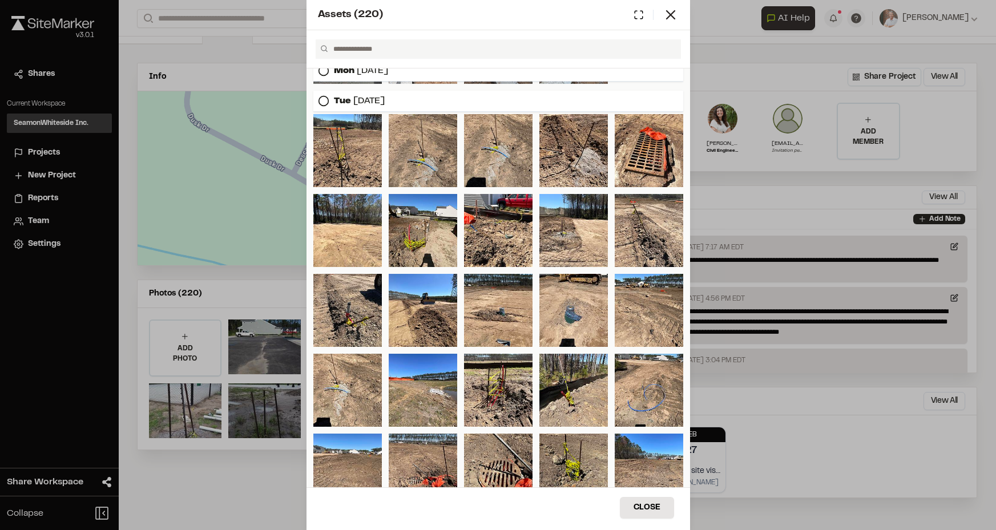
scroll to position [2651, 0]
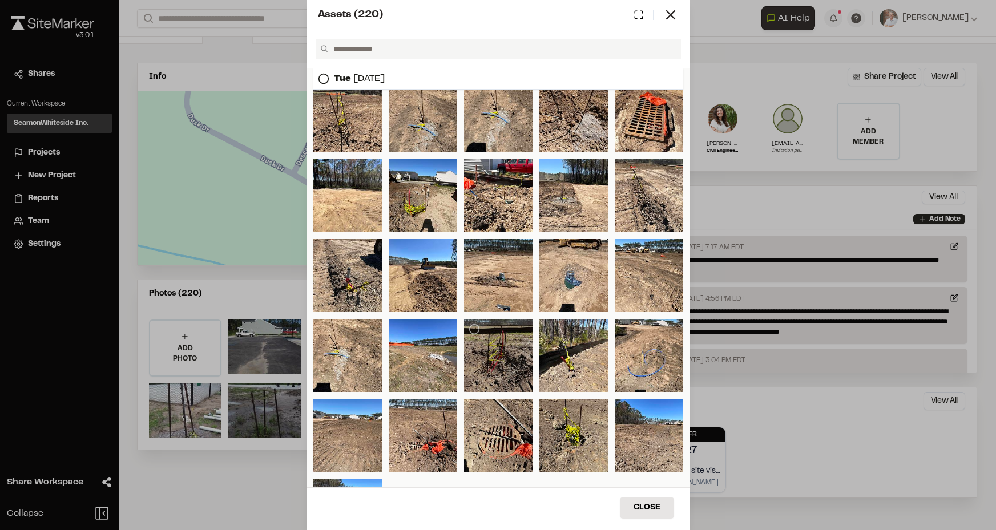
click at [497, 352] on div at bounding box center [498, 355] width 69 height 73
